Goal: Find specific page/section: Find specific page/section

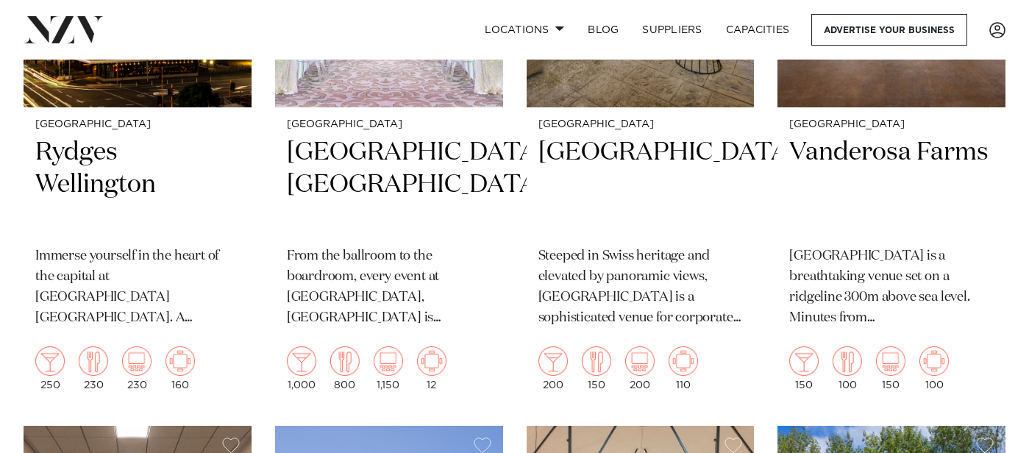
scroll to position [596, 0]
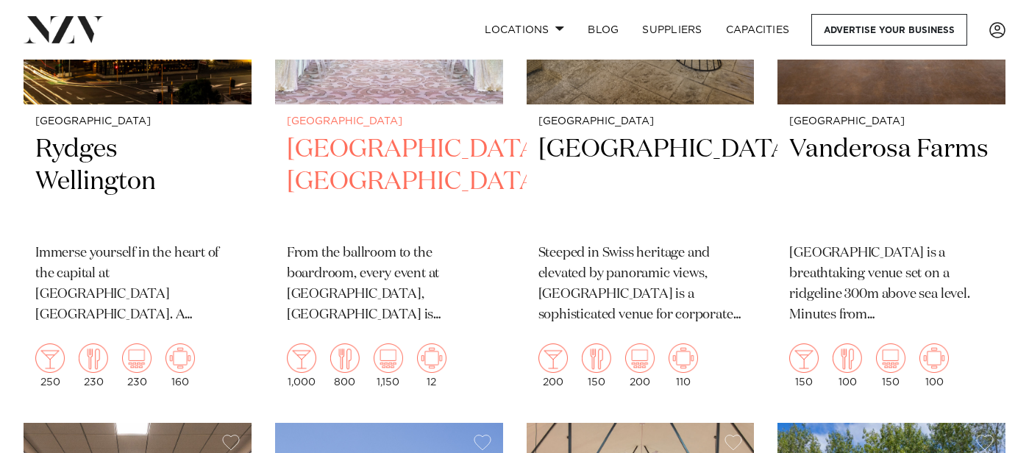
click at [399, 160] on h2 "[GEOGRAPHIC_DATA], [GEOGRAPHIC_DATA]" at bounding box center [389, 182] width 204 height 99
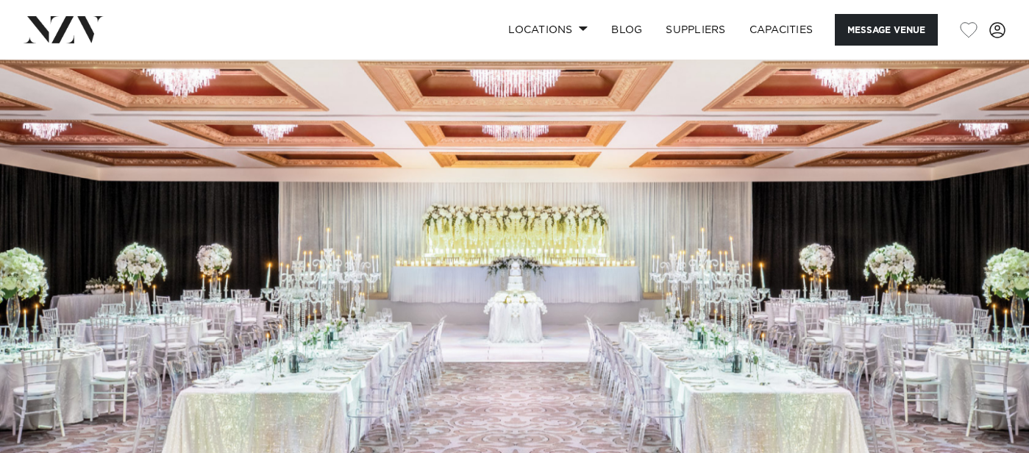
scroll to position [105, 0]
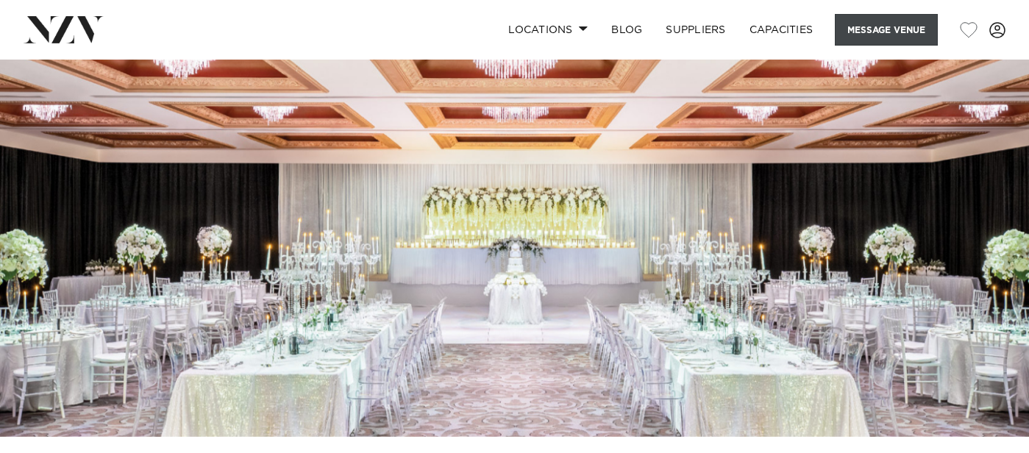
click at [884, 27] on button "Message Venue" at bounding box center [886, 30] width 103 height 32
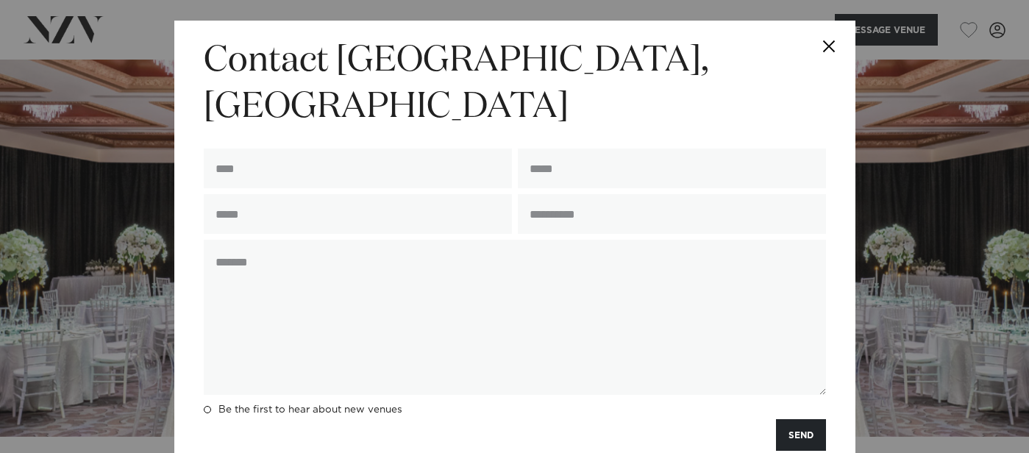
click at [825, 43] on button "Close" at bounding box center [829, 46] width 51 height 51
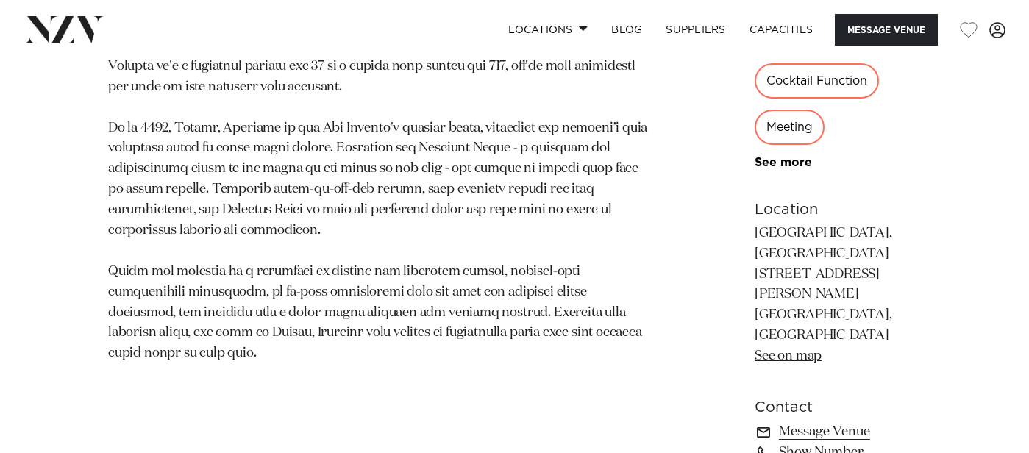
scroll to position [921, 0]
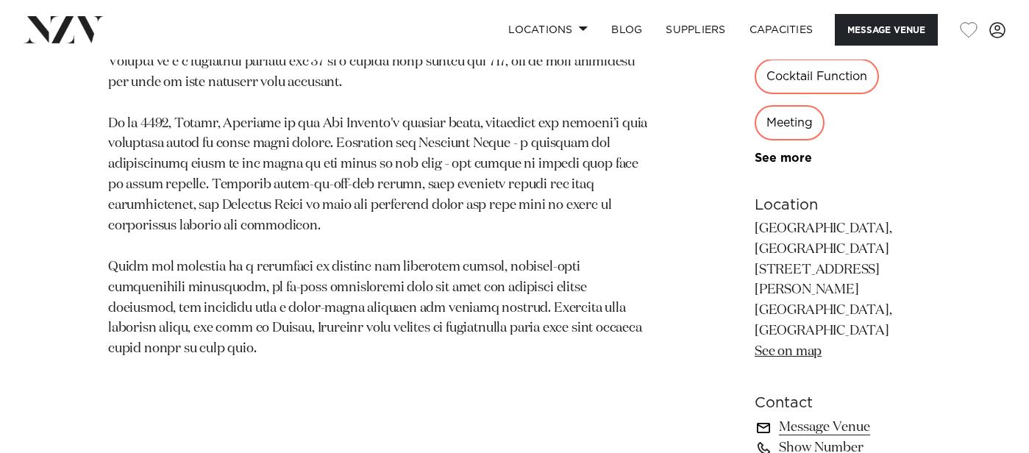
click at [766, 417] on link "Message Venue" at bounding box center [837, 427] width 166 height 21
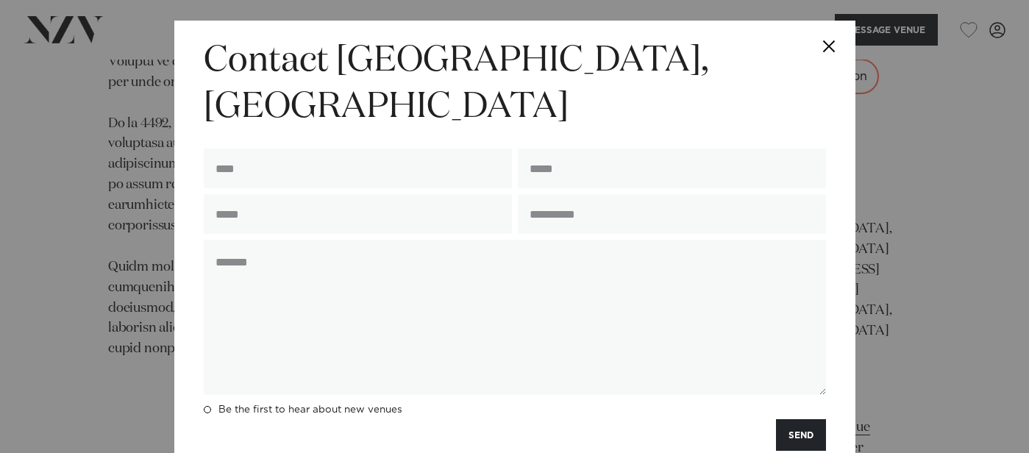
click at [828, 46] on button "Close" at bounding box center [829, 46] width 51 height 51
